Goal: Browse casually: Explore the website without a specific task or goal

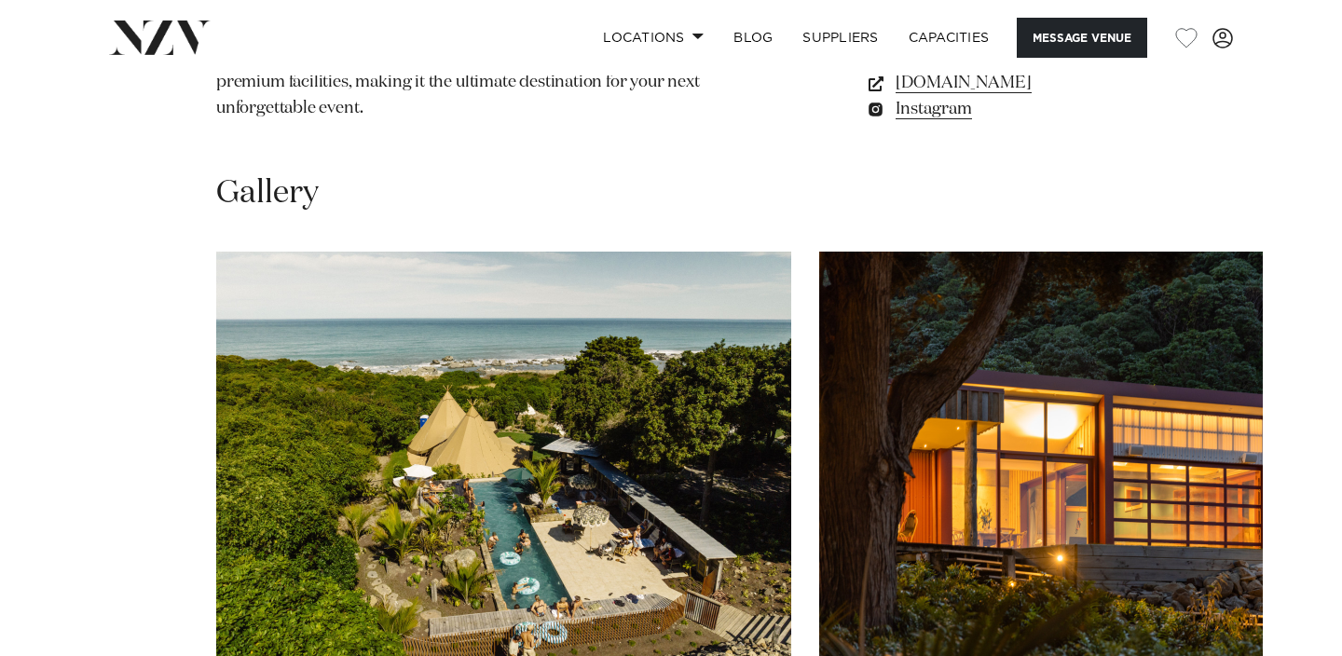
scroll to position [1625, 0]
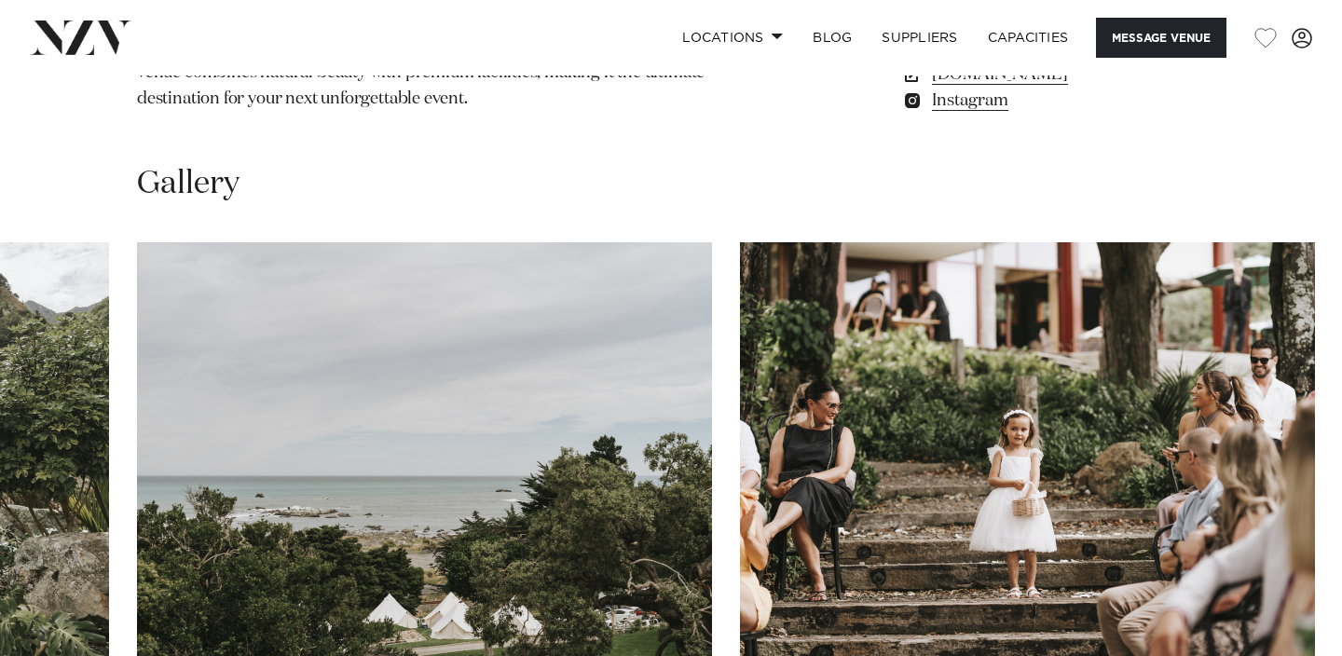
click at [1182, 608] on swiper-container at bounding box center [671, 498] width 1342 height 512
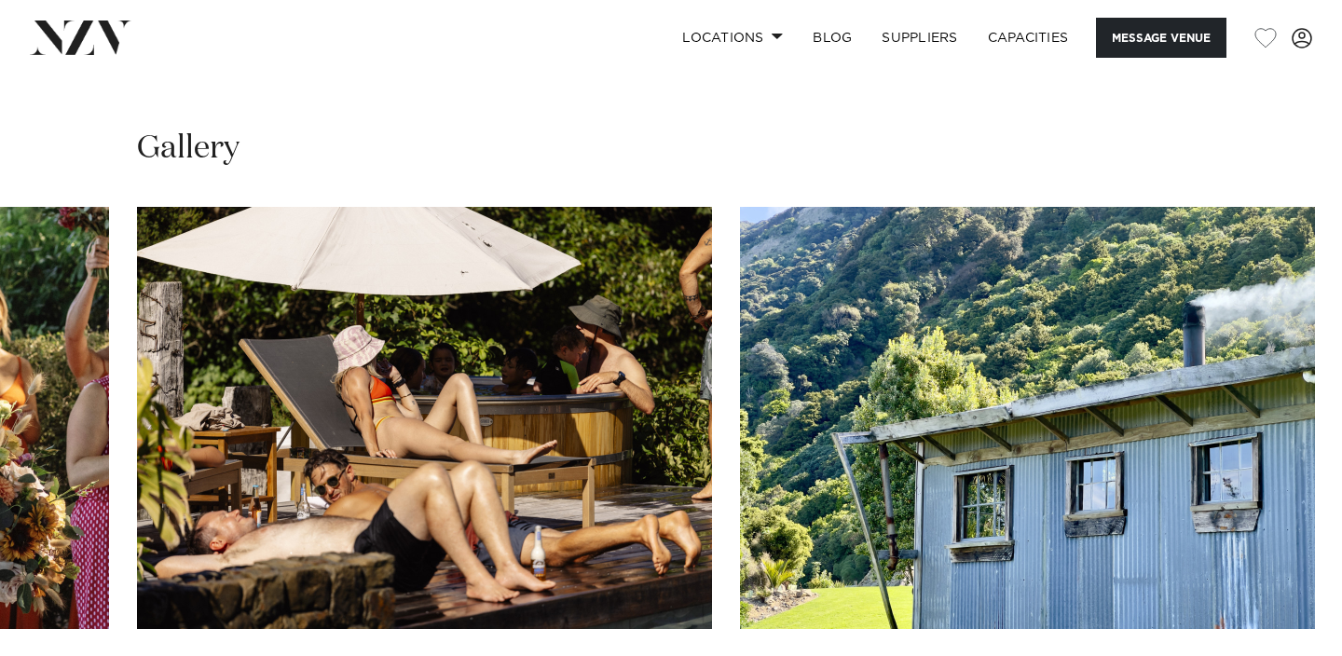
scroll to position [1665, 0]
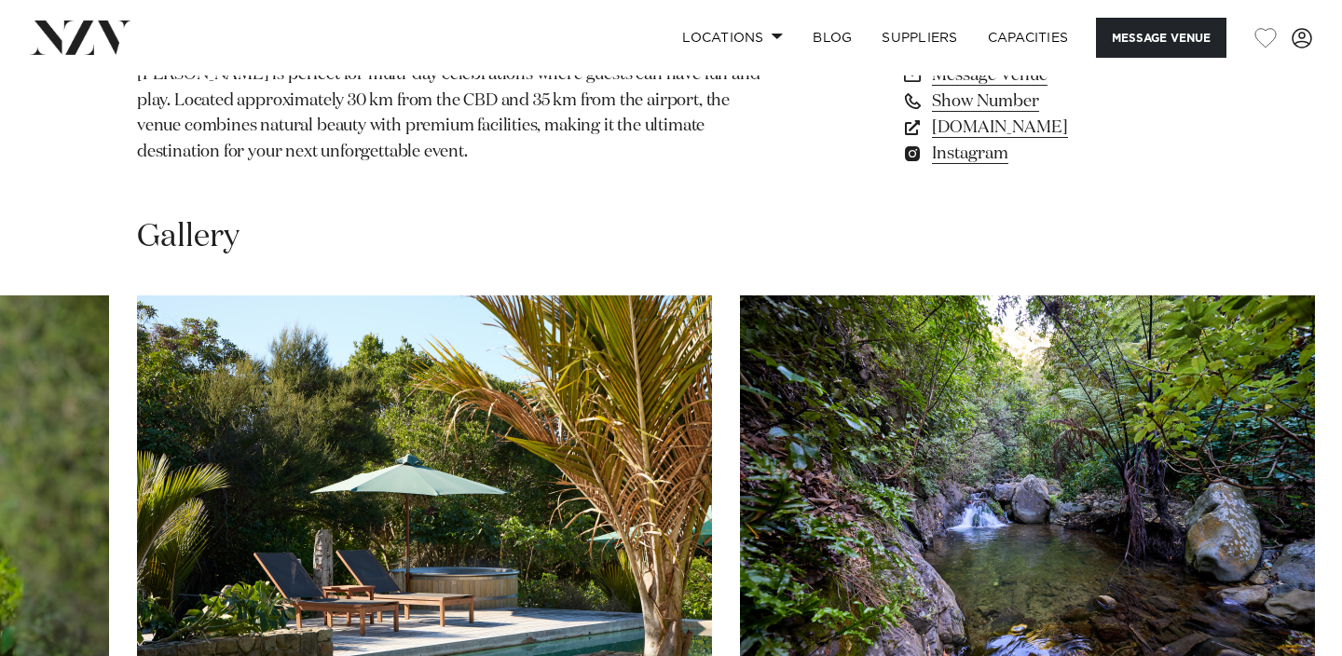
scroll to position [1678, 0]
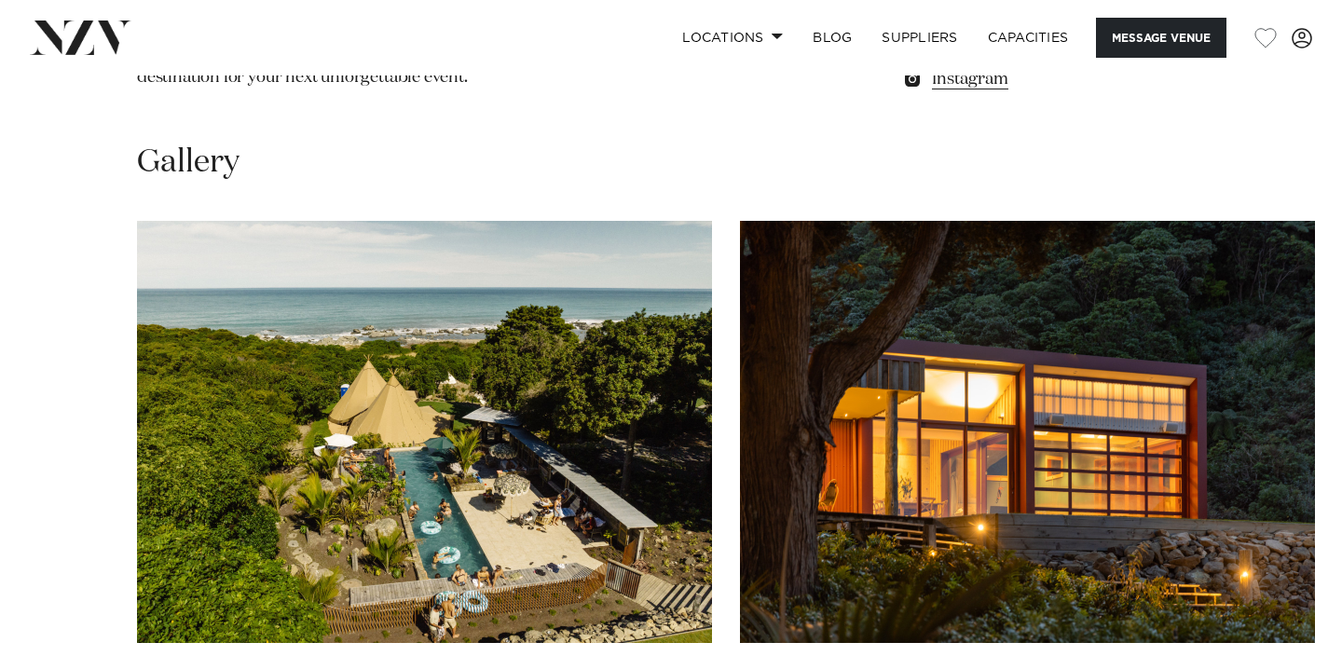
scroll to position [1629, 0]
